Goal: Learn about a topic

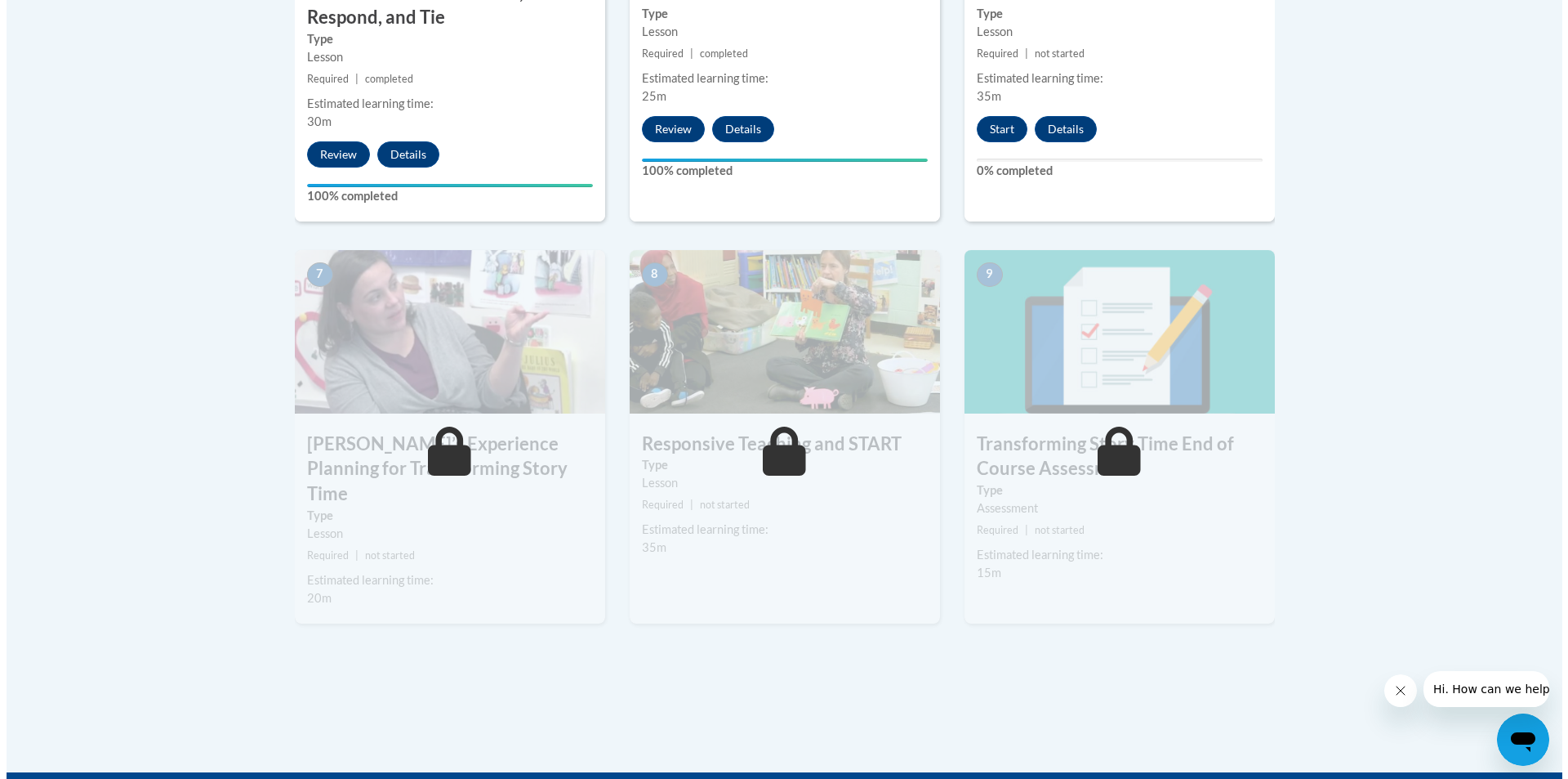
scroll to position [1063, 0]
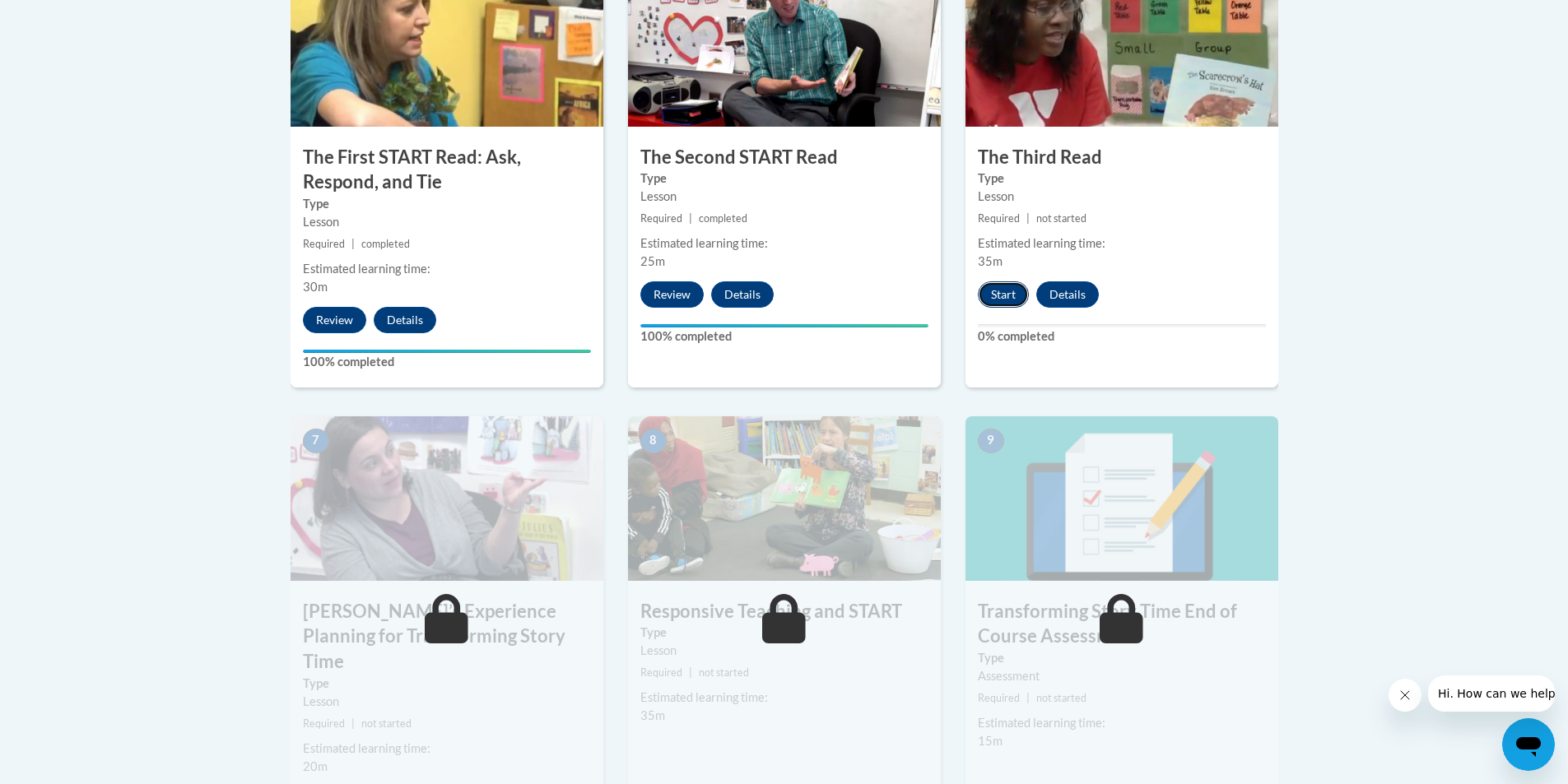
click at [1020, 285] on button "Start" at bounding box center [1003, 295] width 51 height 27
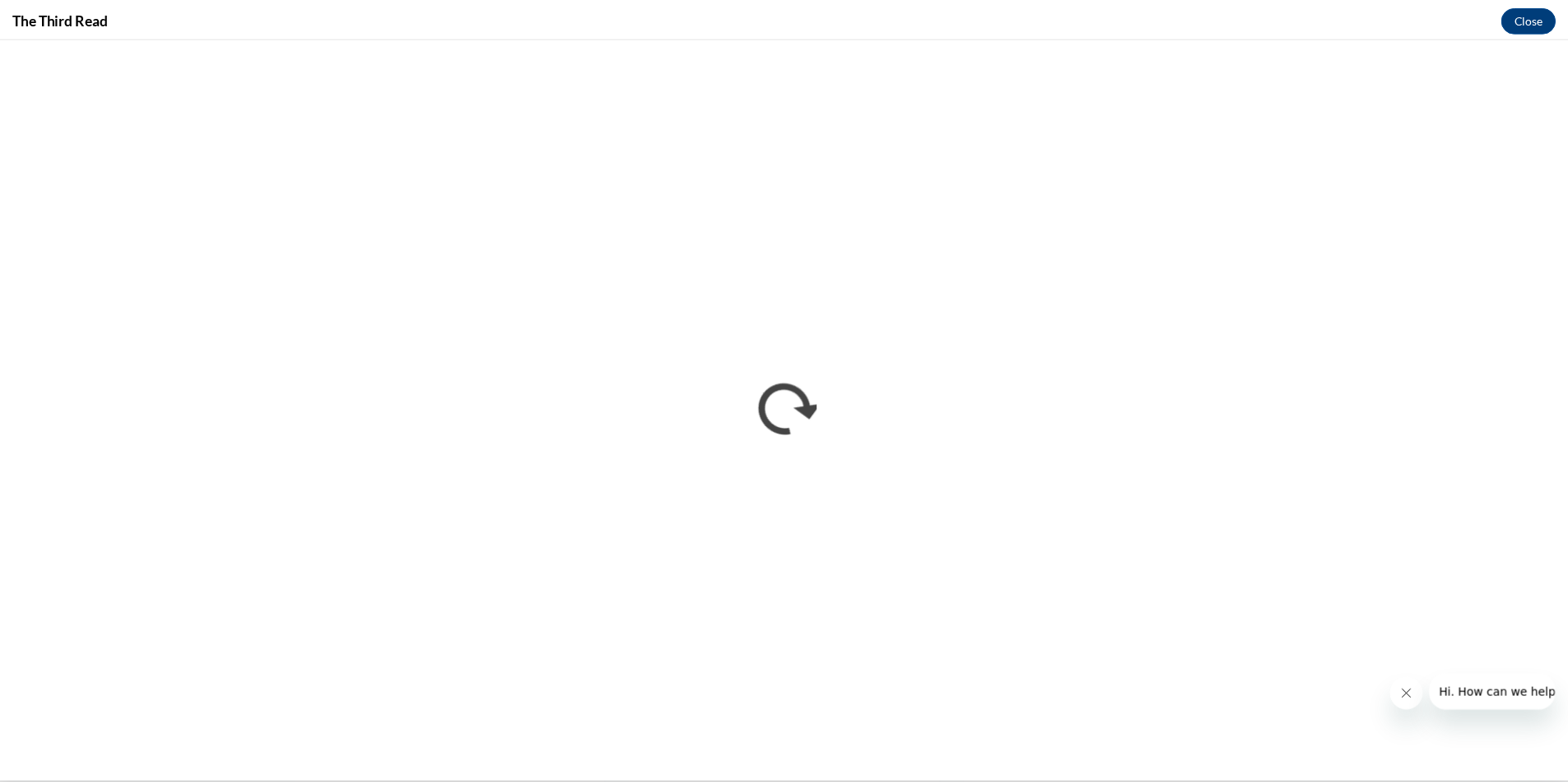
scroll to position [0, 0]
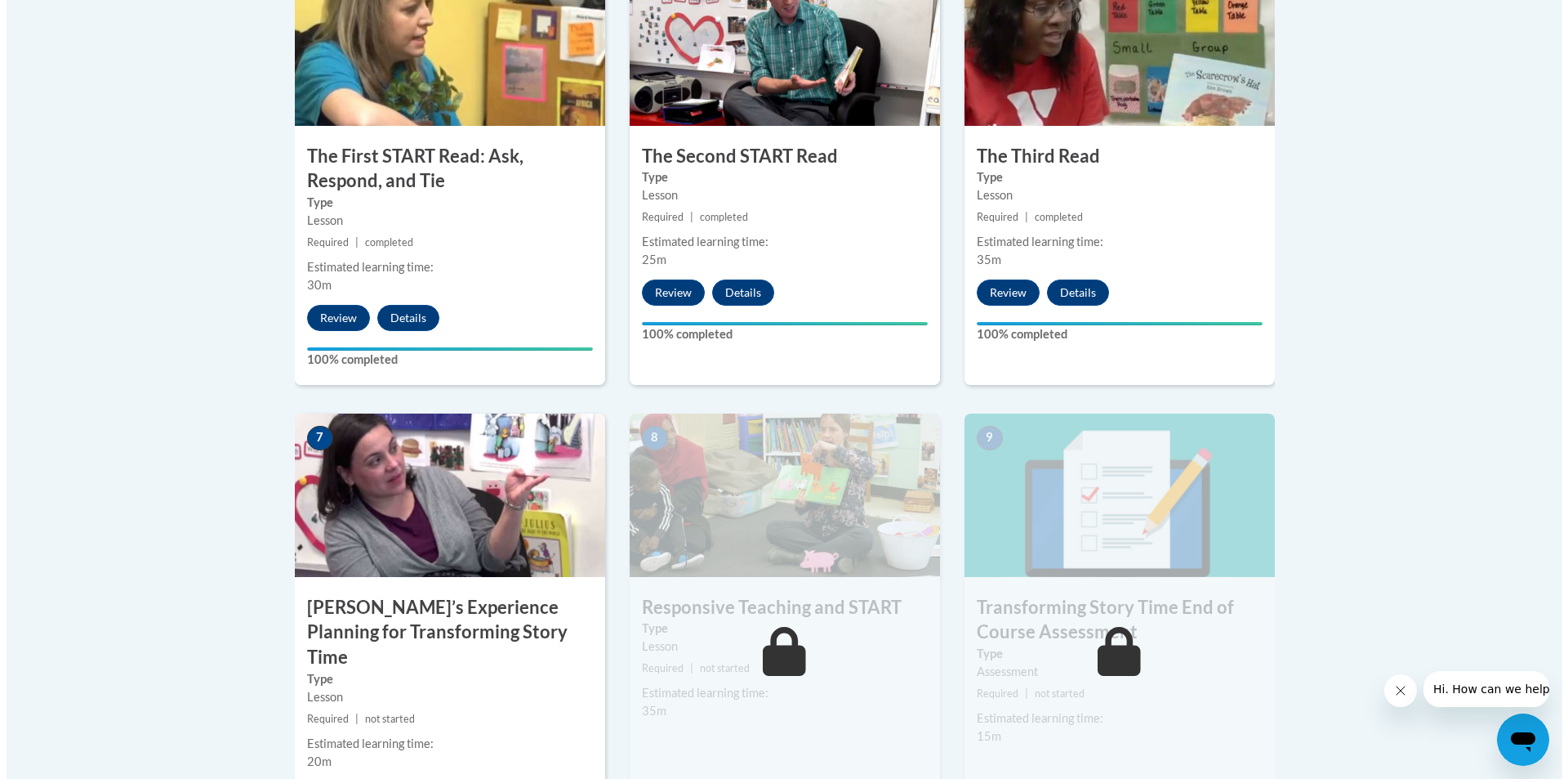
scroll to position [1226, 0]
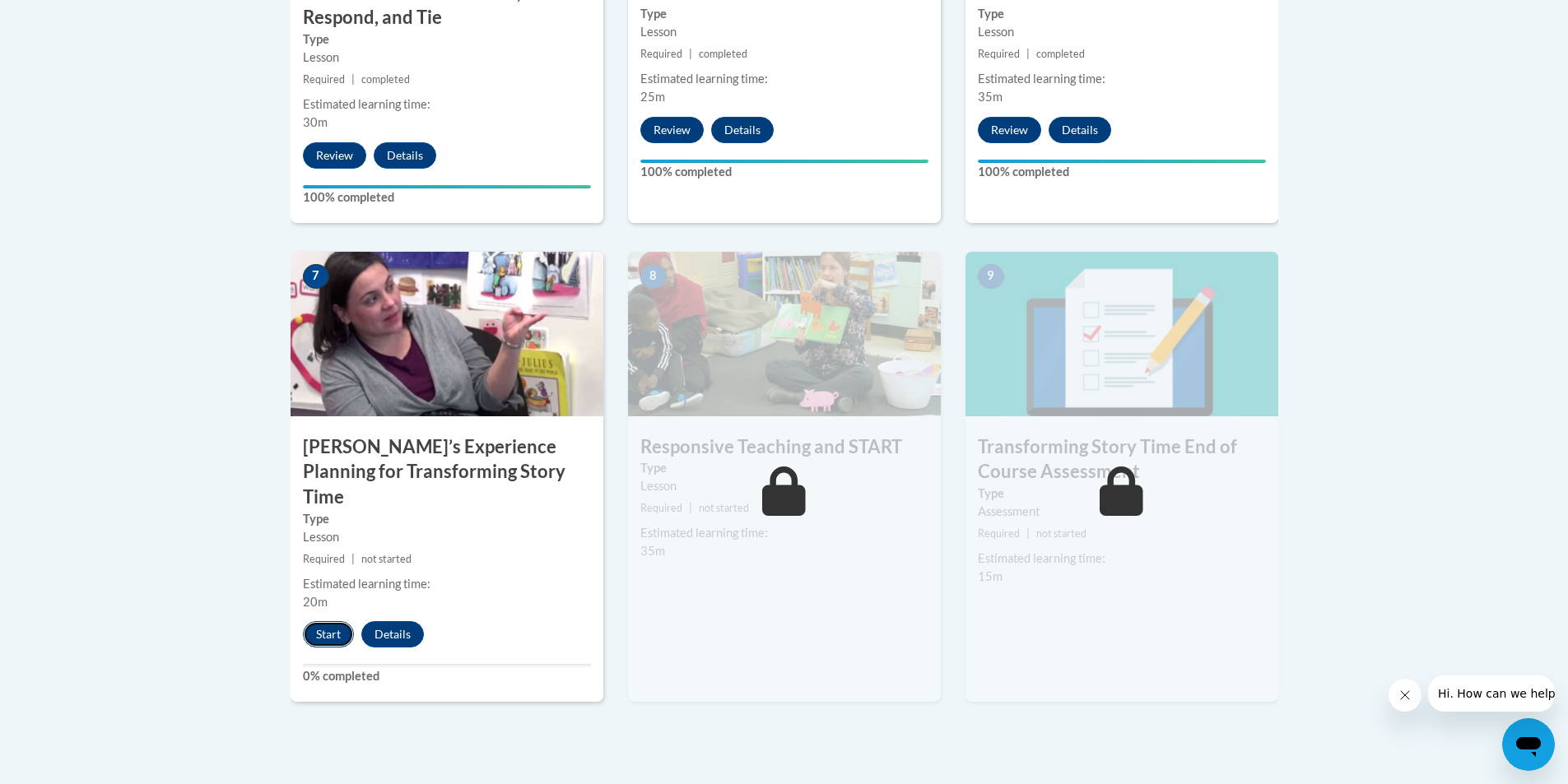
click at [321, 621] on button "Start" at bounding box center [329, 634] width 51 height 27
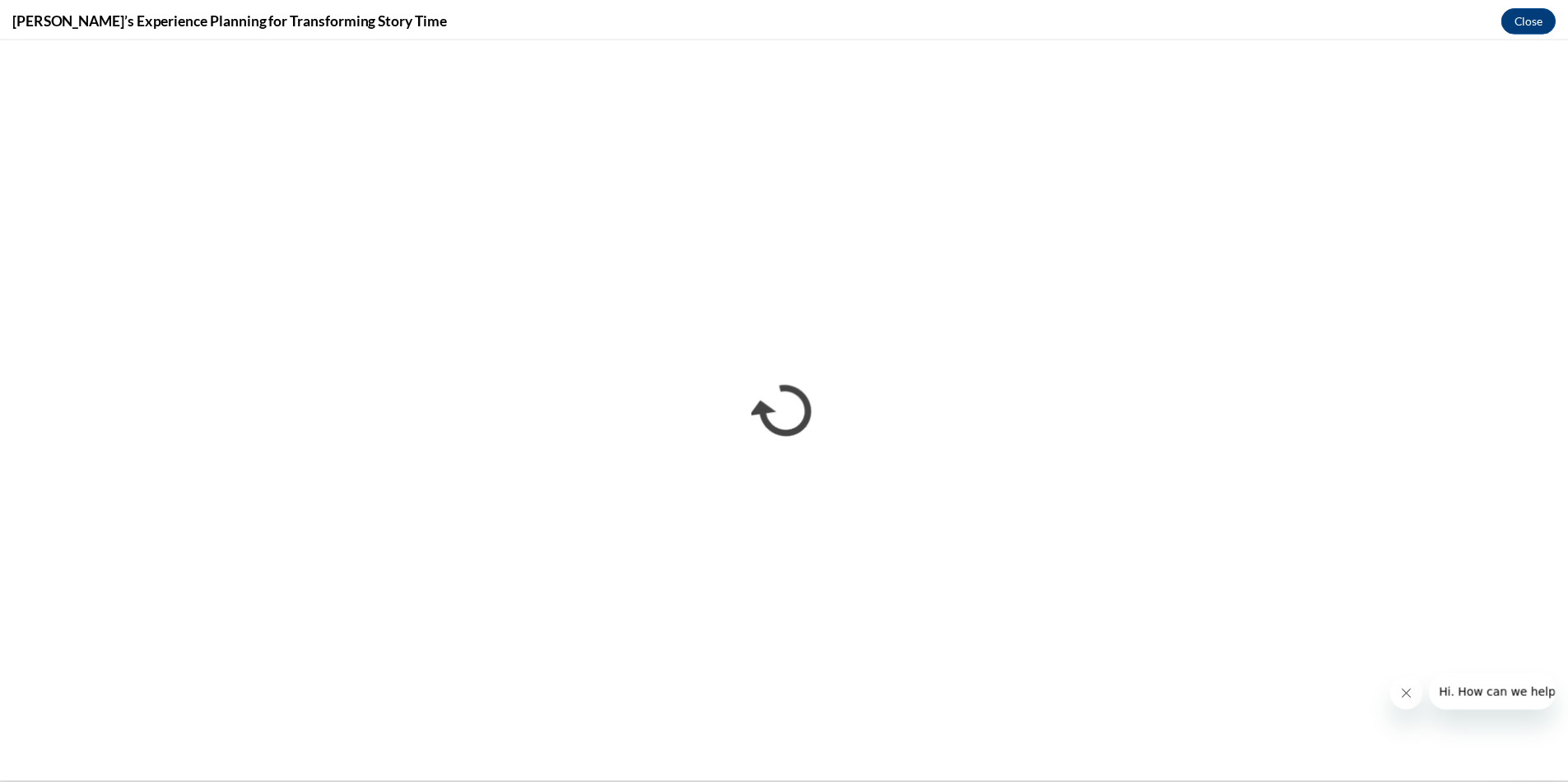
scroll to position [0, 0]
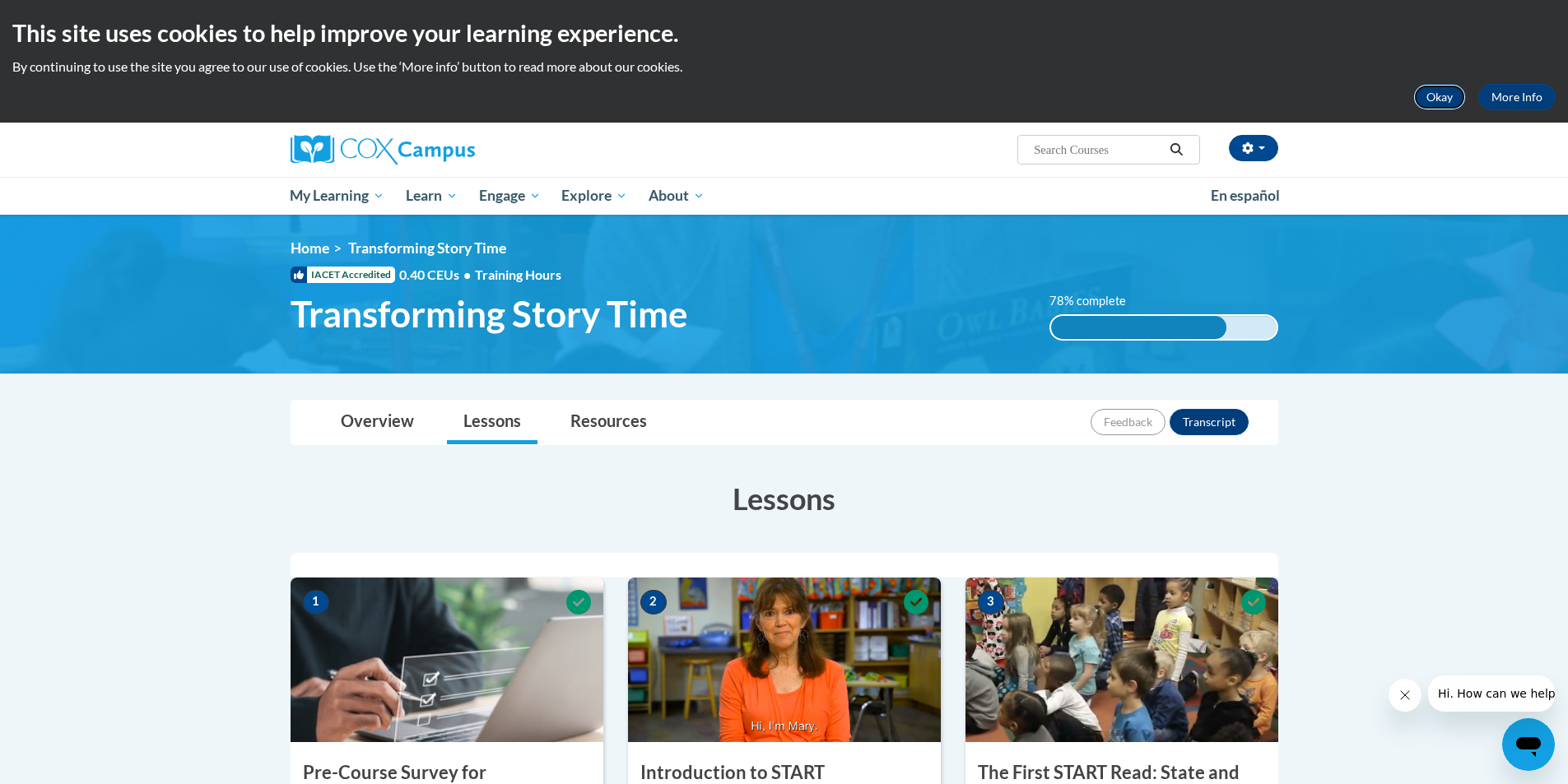
click at [1430, 91] on button "Okay" at bounding box center [1440, 97] width 53 height 27
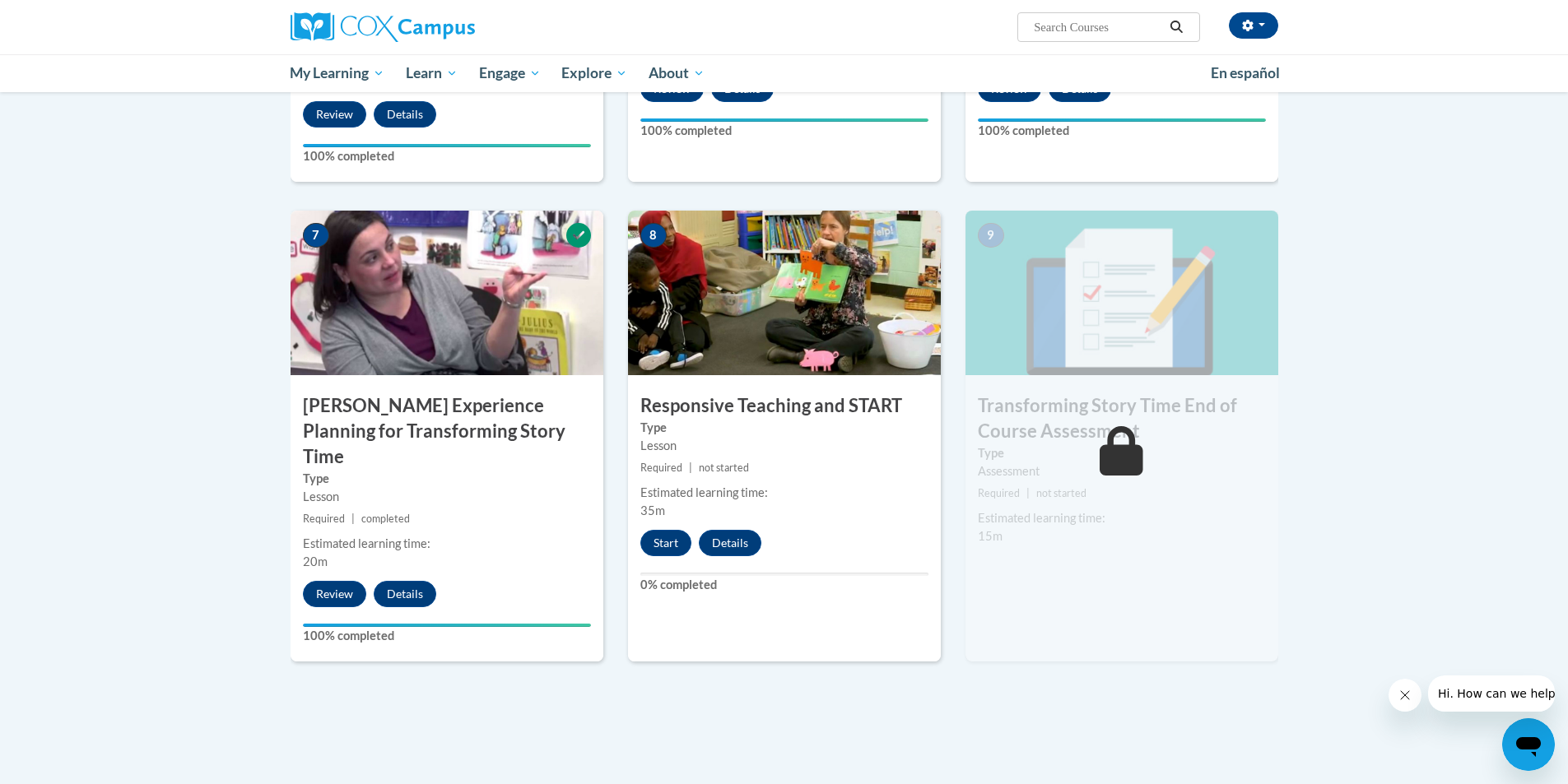
scroll to position [1424, 0]
